Goal: Task Accomplishment & Management: Use online tool/utility

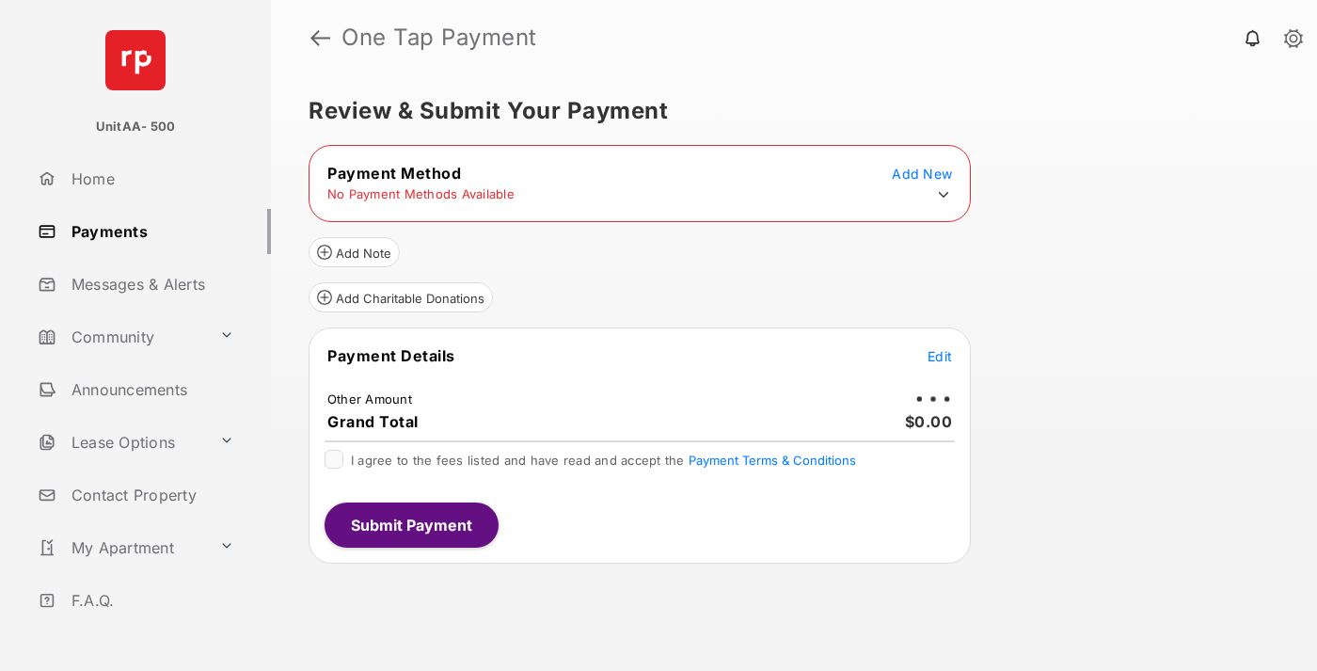
click at [943, 195] on icon at bounding box center [943, 194] width 17 height 17
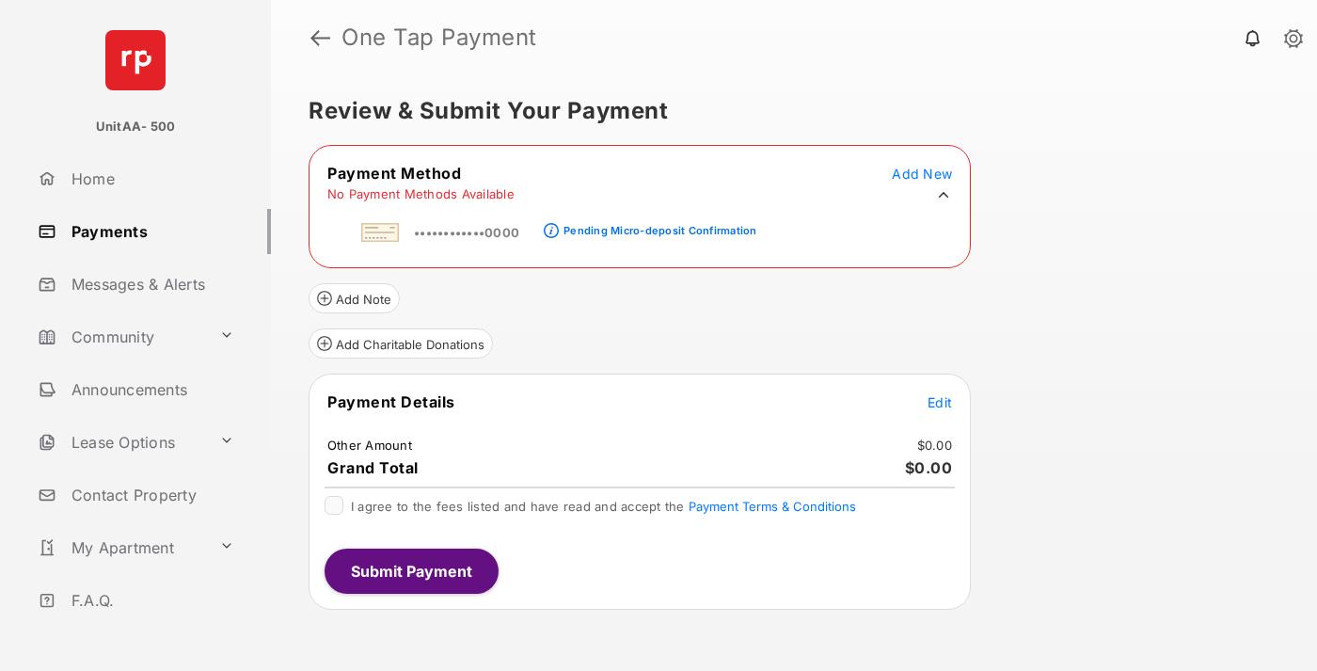
click at [657, 225] on div "Pending Micro-deposit Confirmation" at bounding box center [659, 230] width 193 height 13
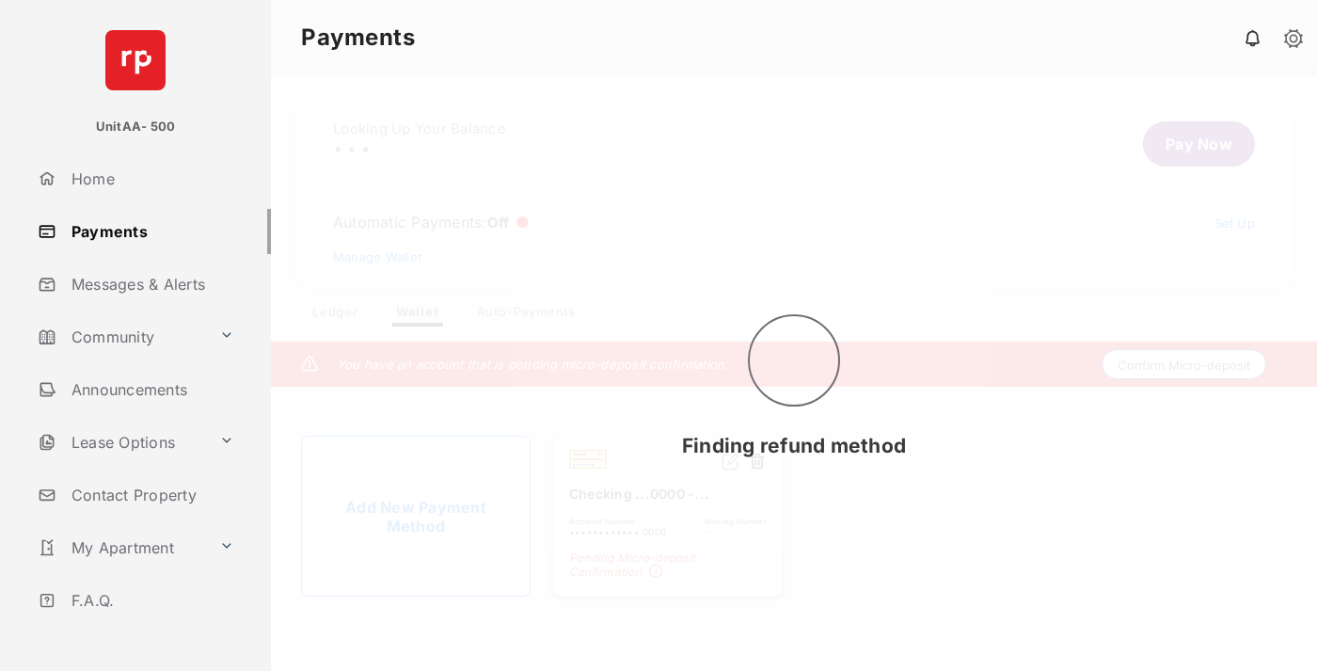
click at [1184, 364] on button "Confirm Micro-deposit" at bounding box center [1183, 364] width 165 height 30
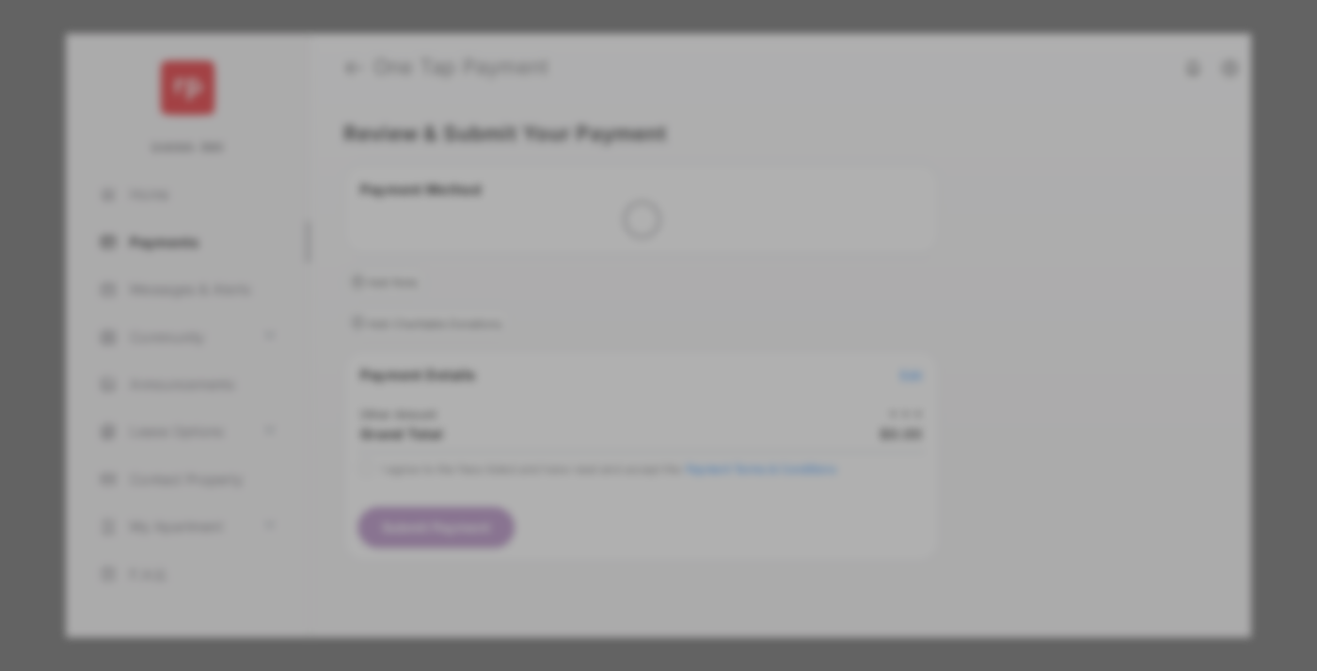
click at [624, 304] on div "Other Amount" at bounding box center [623, 319] width 305 height 32
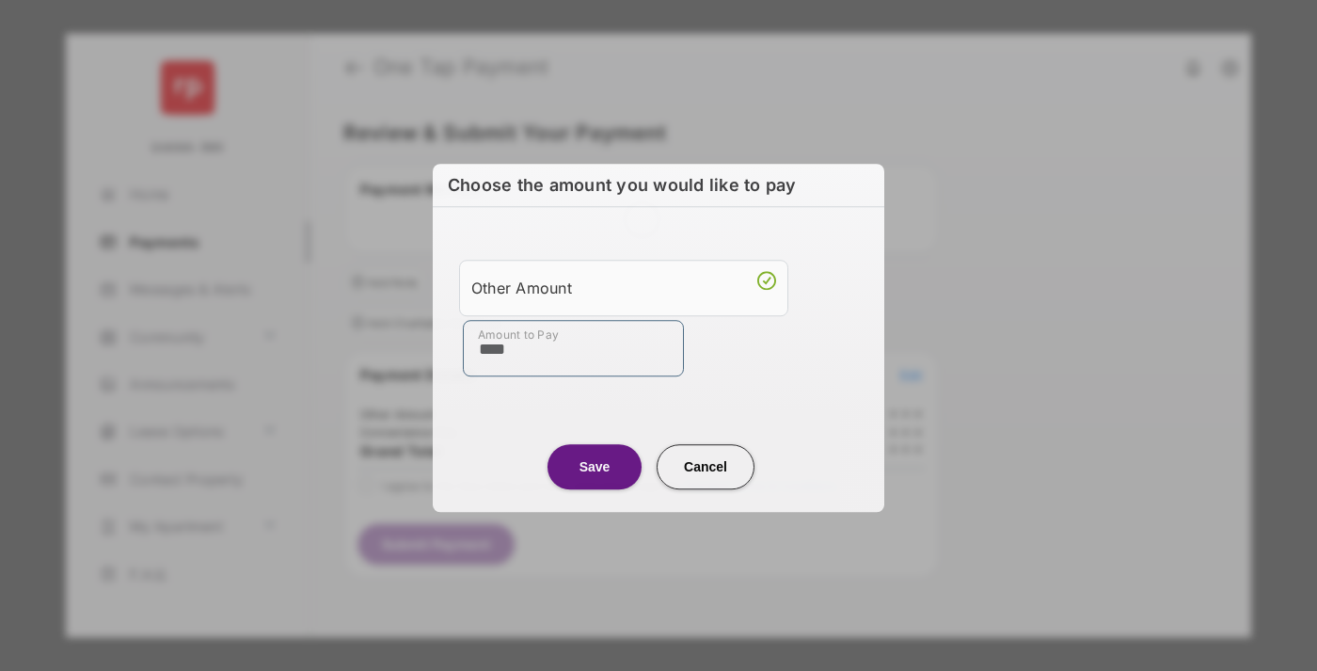
type input "****"
click at [594, 466] on button "Save" at bounding box center [594, 466] width 94 height 45
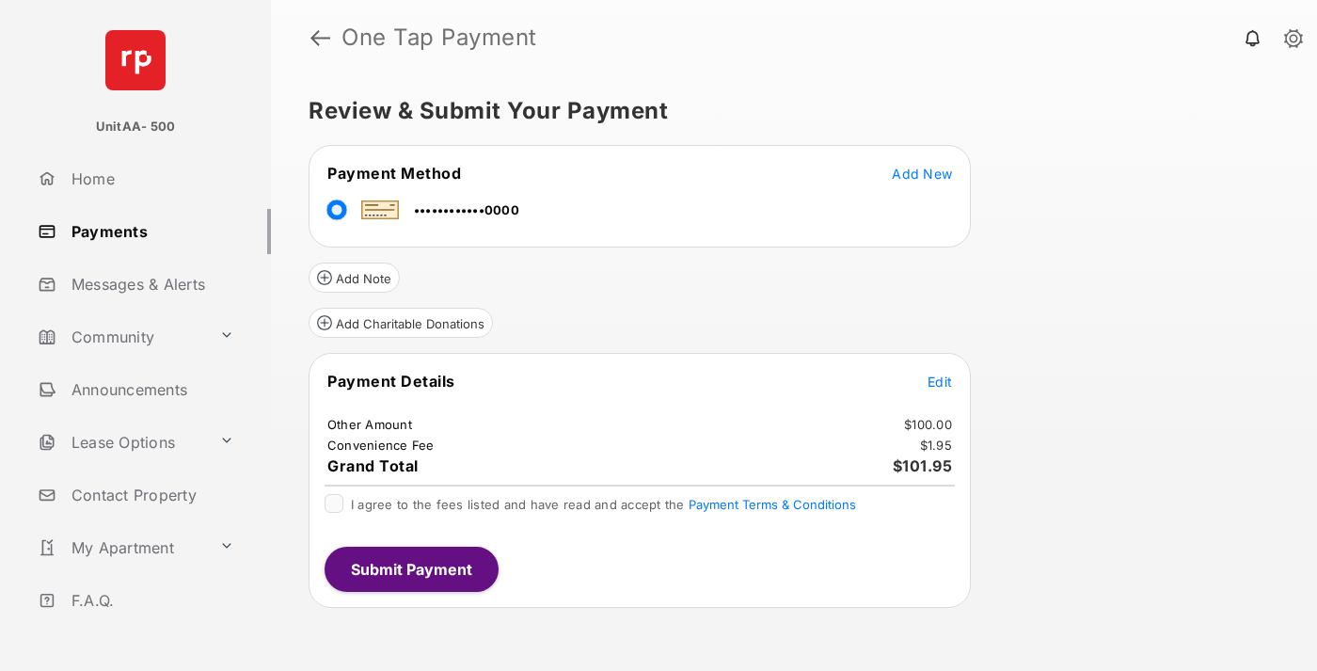
click at [940, 381] on span "Edit" at bounding box center [939, 381] width 24 height 16
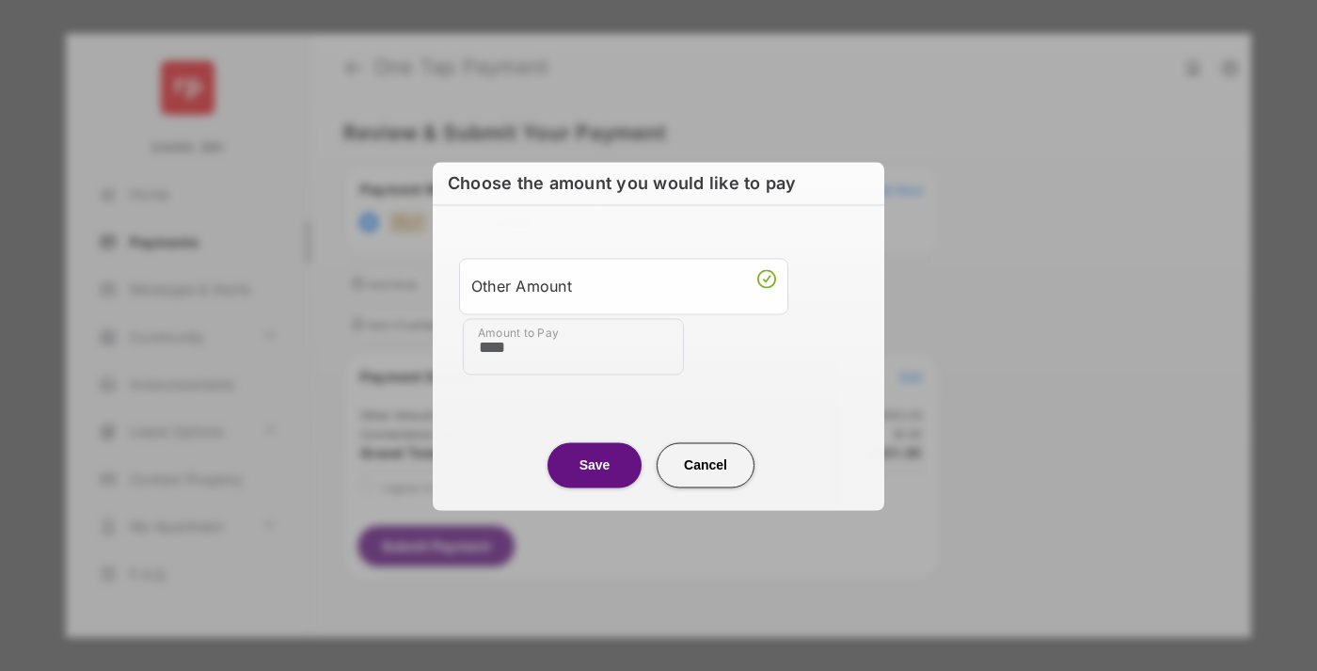
click at [594, 464] on button "Save" at bounding box center [594, 464] width 94 height 45
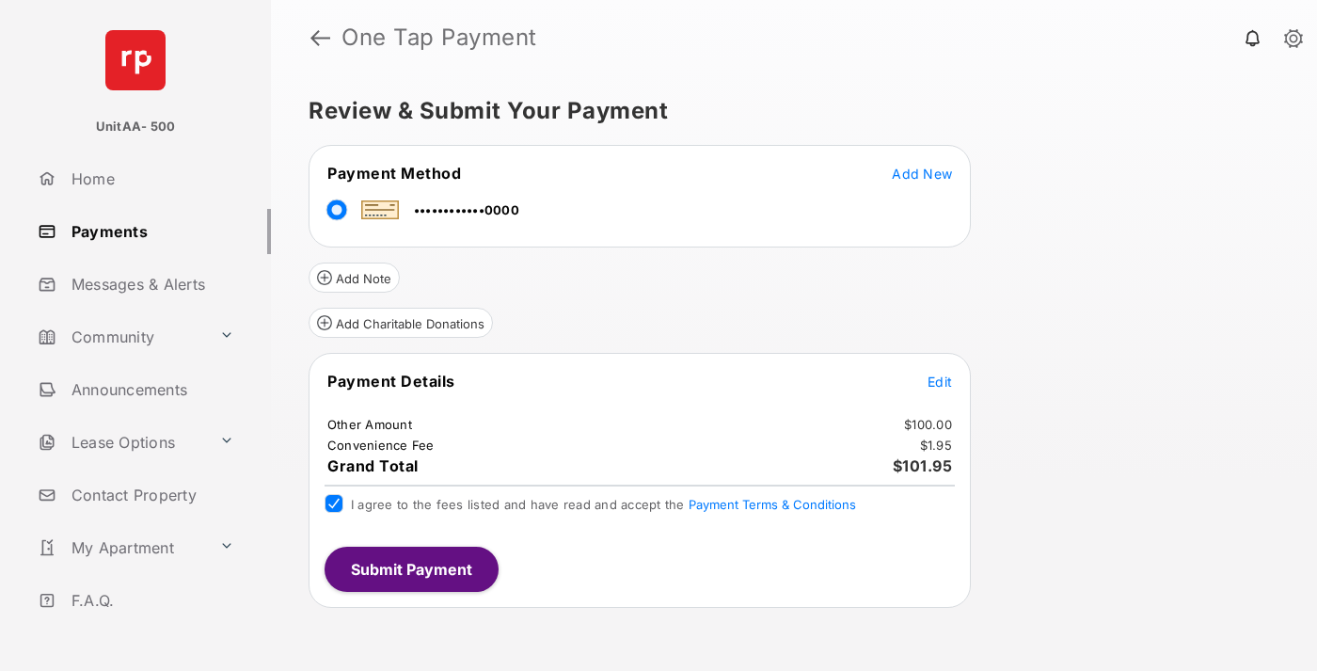
click at [410, 568] on button "Submit Payment" at bounding box center [412, 569] width 174 height 45
